Goal: Navigation & Orientation: Find specific page/section

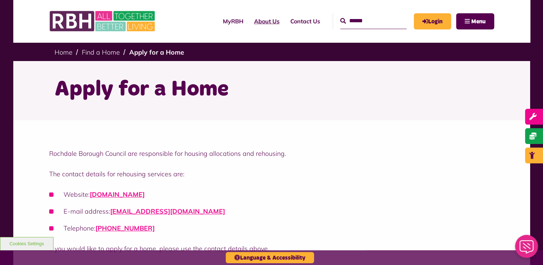
click at [257, 23] on link "About Us" at bounding box center [267, 20] width 36 height 19
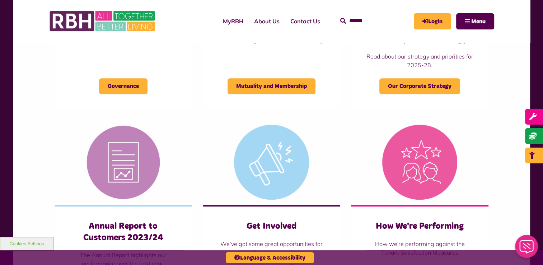
scroll to position [323, 0]
